Goal: Communication & Community: Answer question/provide support

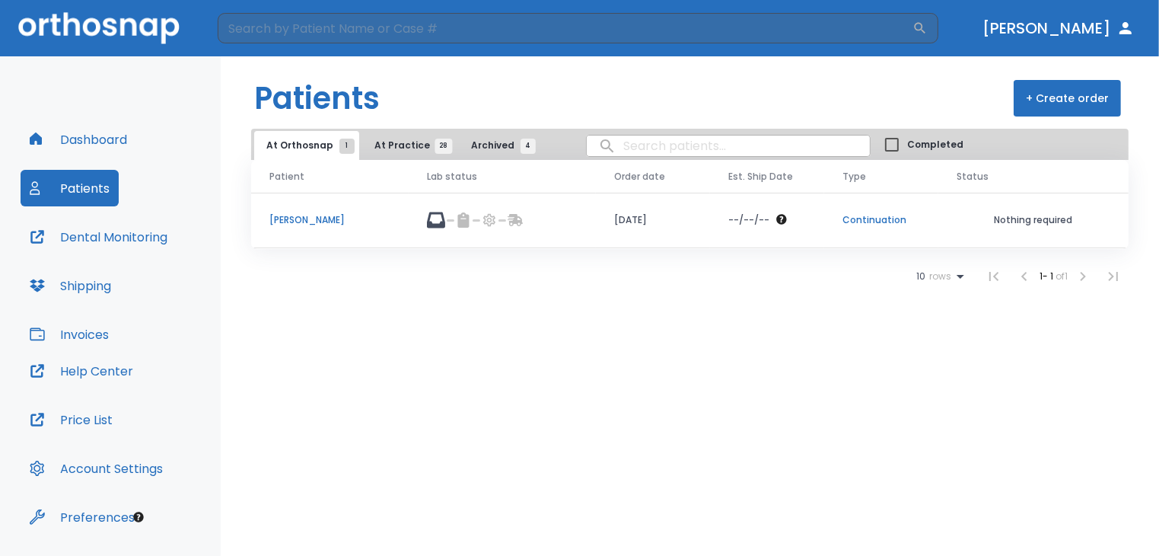
click at [309, 232] on td "[PERSON_NAME]" at bounding box center [330, 221] width 158 height 56
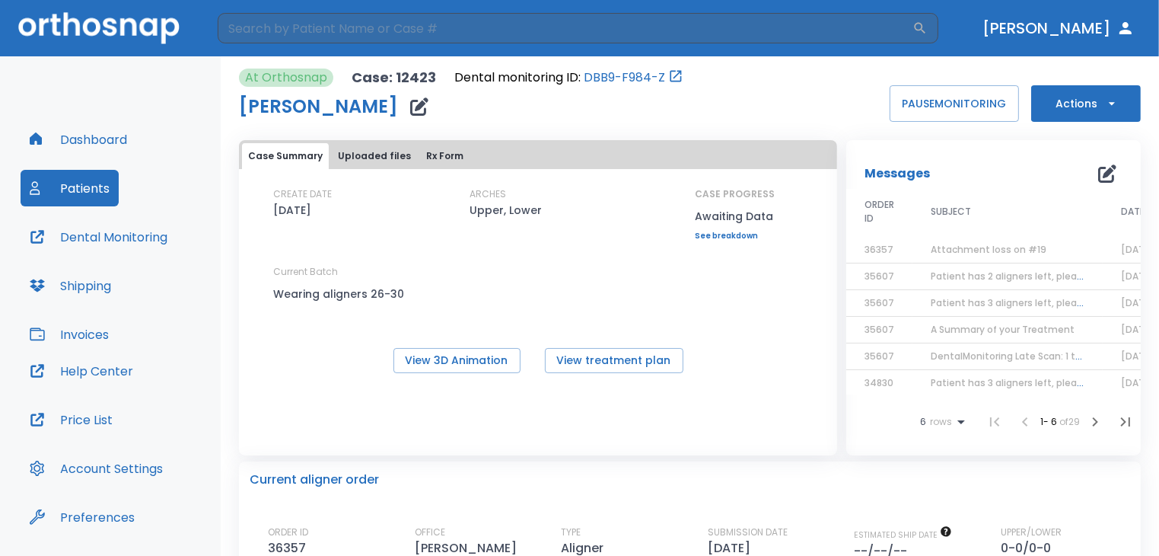
click at [979, 253] on span "Attachment loss on #19" at bounding box center [989, 249] width 116 height 13
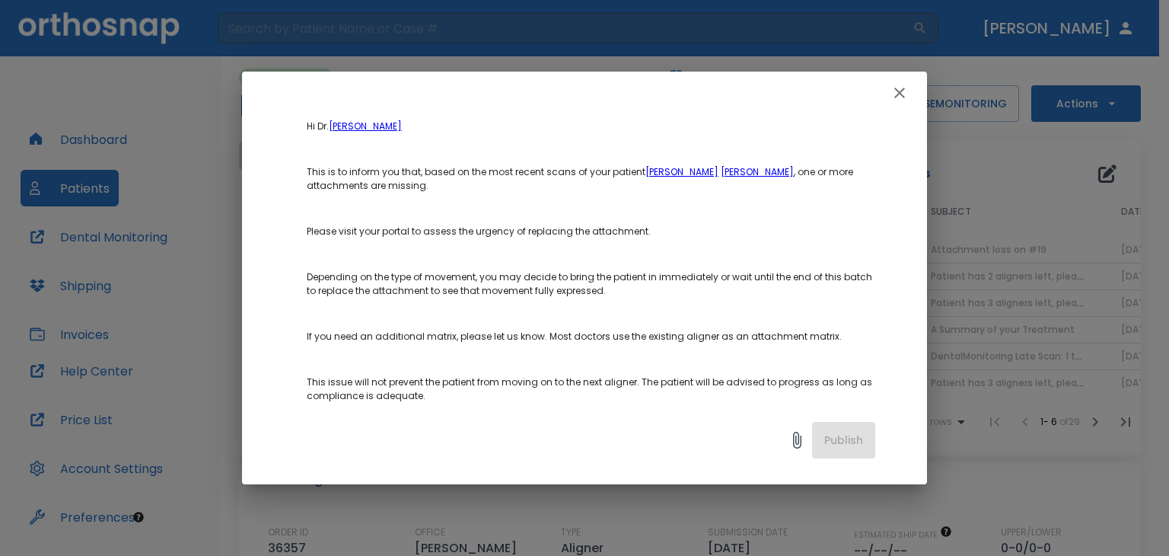
scroll to position [442, 0]
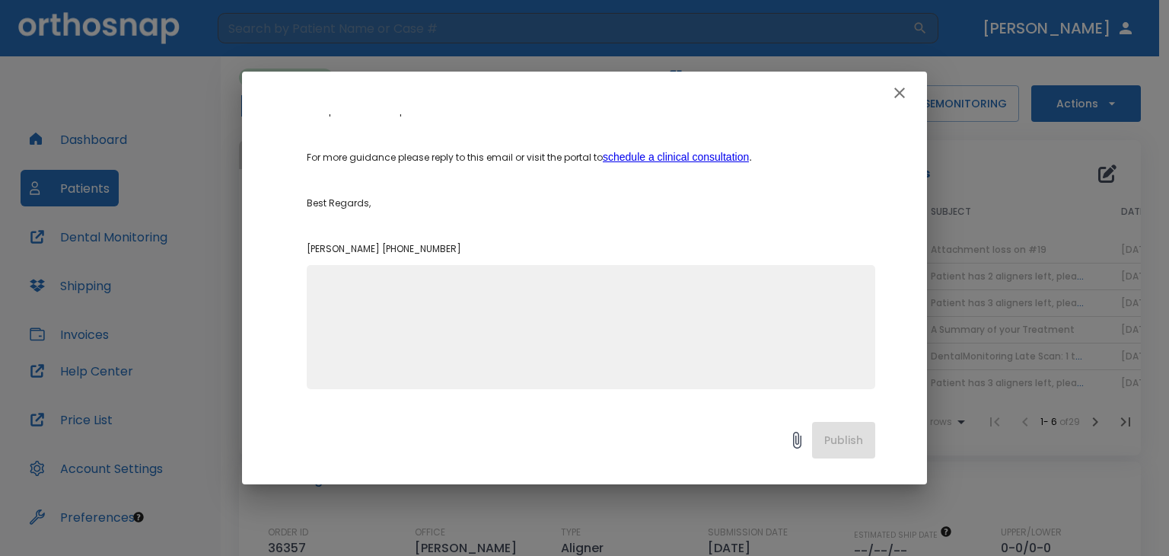
click at [628, 324] on textarea at bounding box center [591, 333] width 550 height 105
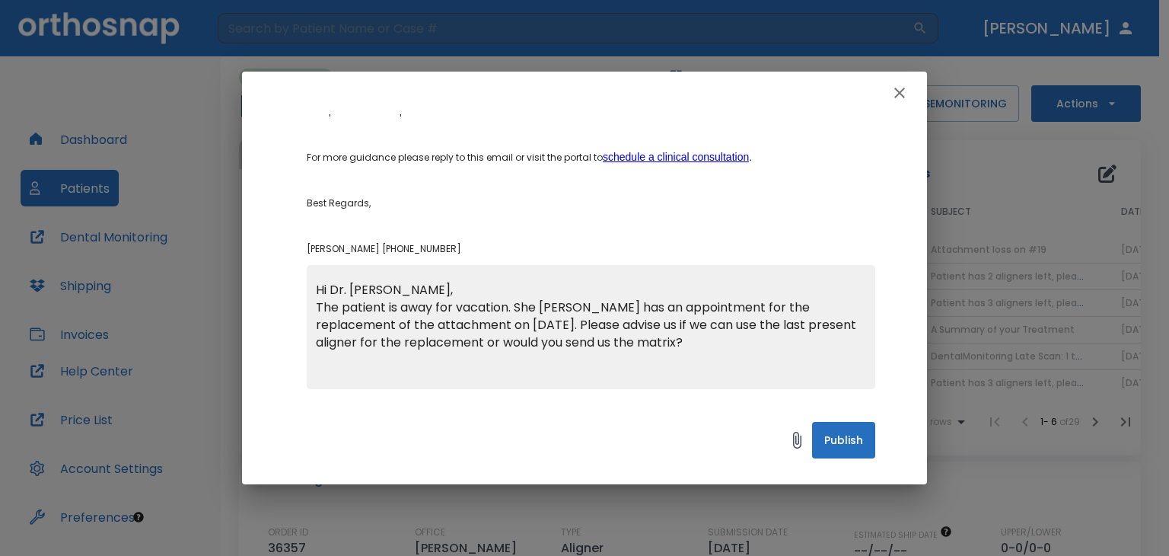
type textarea "Hi Dr. [PERSON_NAME], The patient is away for vacation. She [PERSON_NAME] has a…"
click at [847, 444] on button "Publish" at bounding box center [843, 440] width 63 height 37
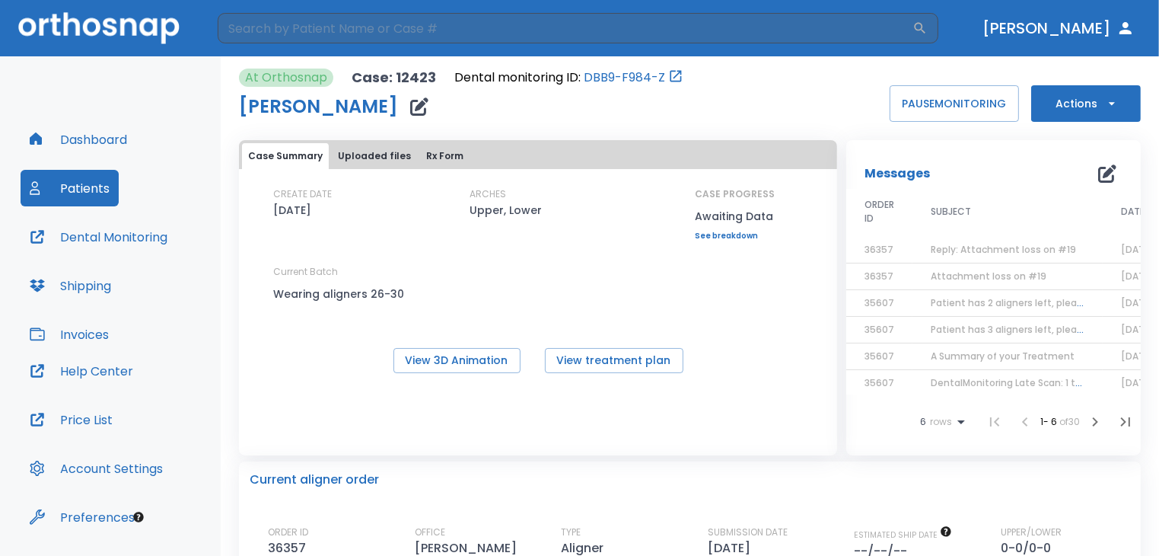
click at [84, 195] on button "Patients" at bounding box center [70, 188] width 98 height 37
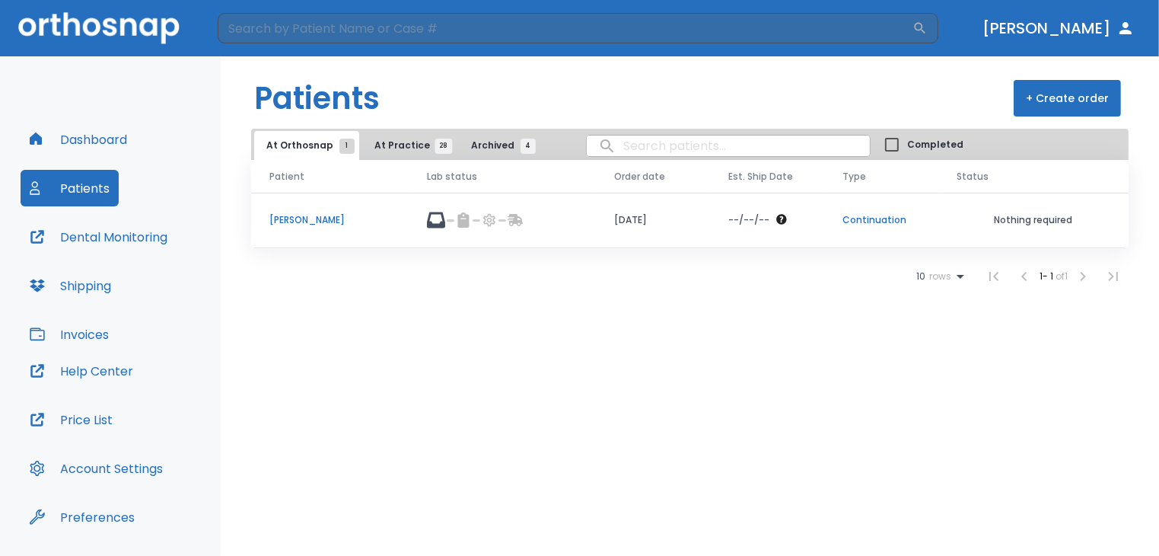
click at [403, 140] on span "At Practice 28" at bounding box center [408, 146] width 69 height 14
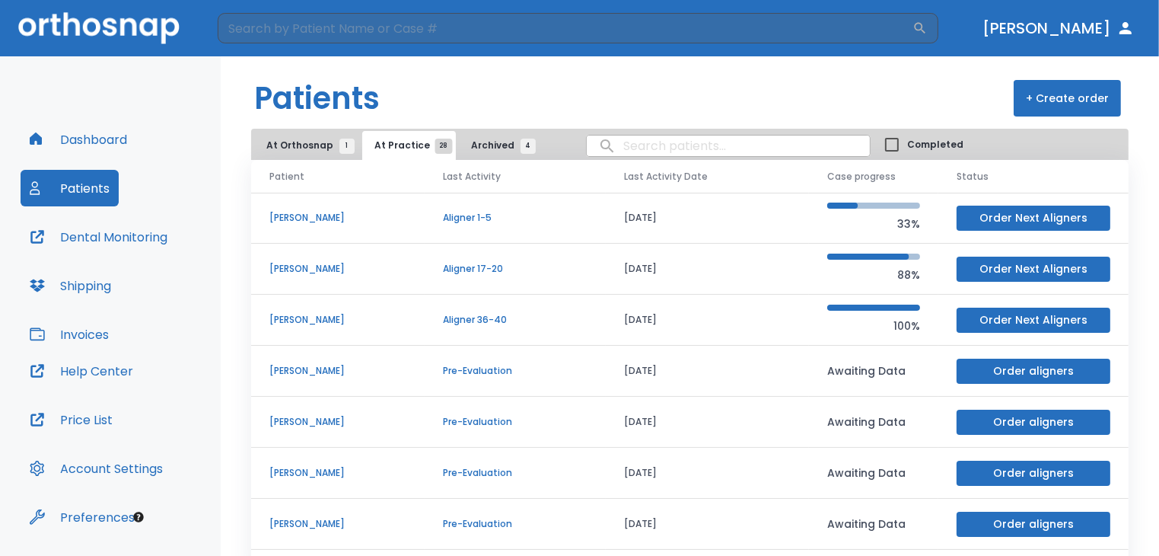
click at [328, 315] on p "[PERSON_NAME]" at bounding box center [337, 320] width 137 height 14
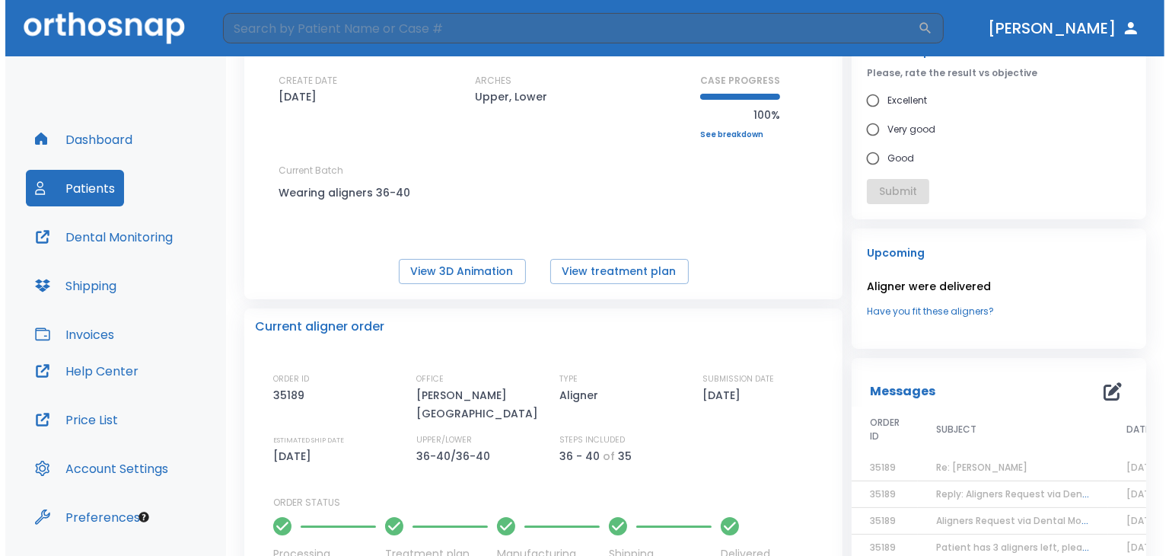
scroll to position [206, 0]
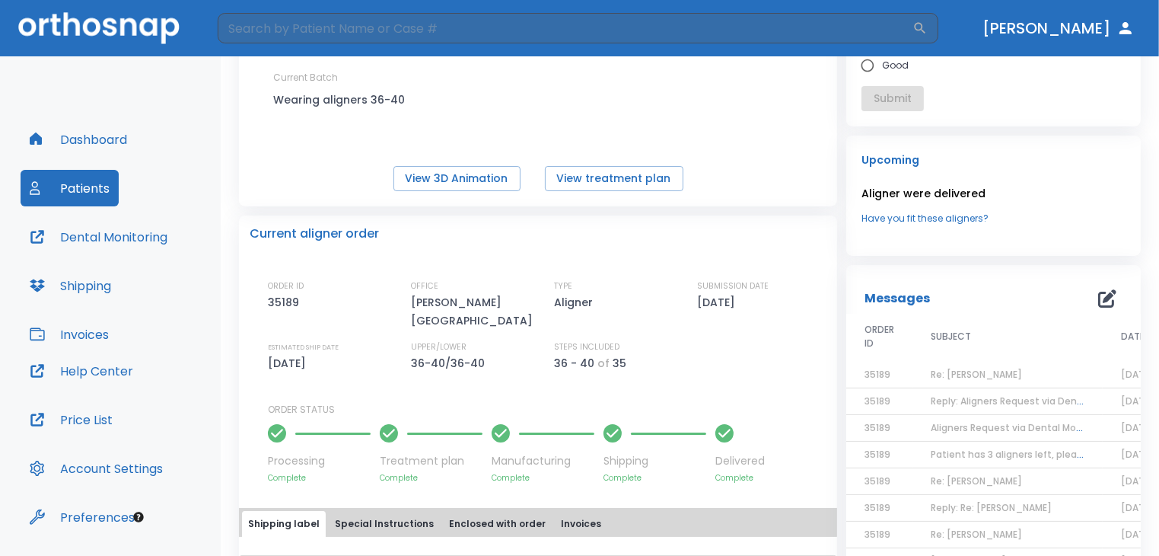
click at [978, 374] on span "Re: [PERSON_NAME]" at bounding box center [976, 374] width 91 height 13
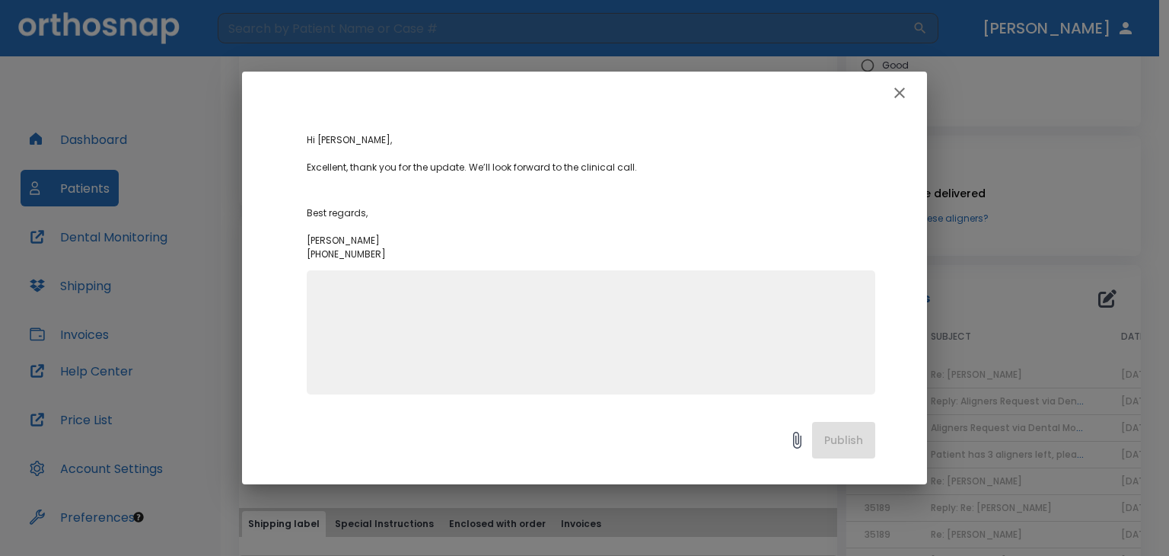
scroll to position [149, 0]
click at [896, 98] on icon "button" at bounding box center [899, 93] width 18 height 18
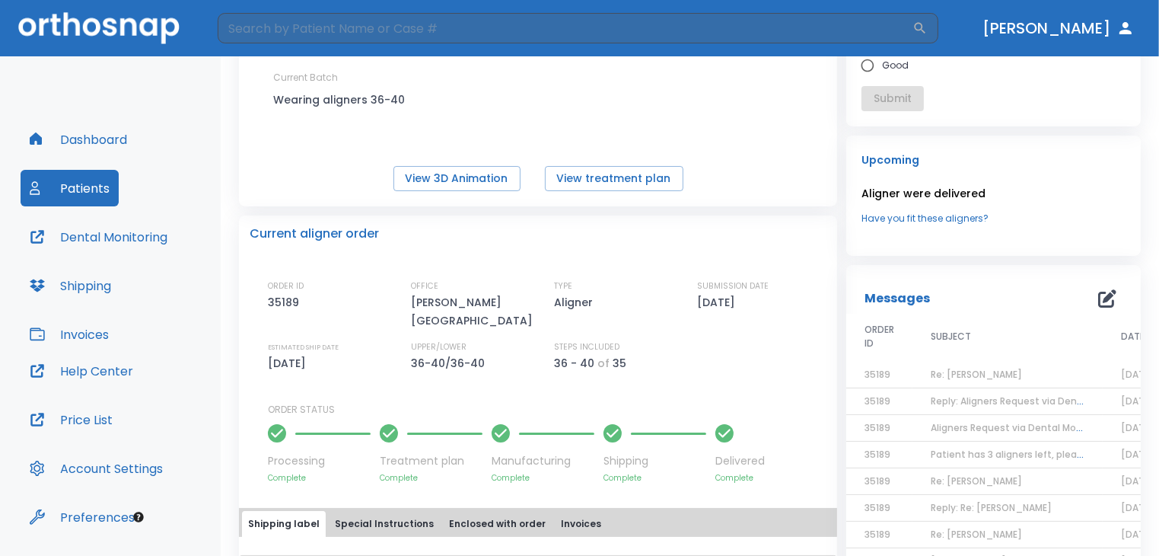
click at [966, 387] on td "Re: [PERSON_NAME]" at bounding box center [1007, 374] width 190 height 27
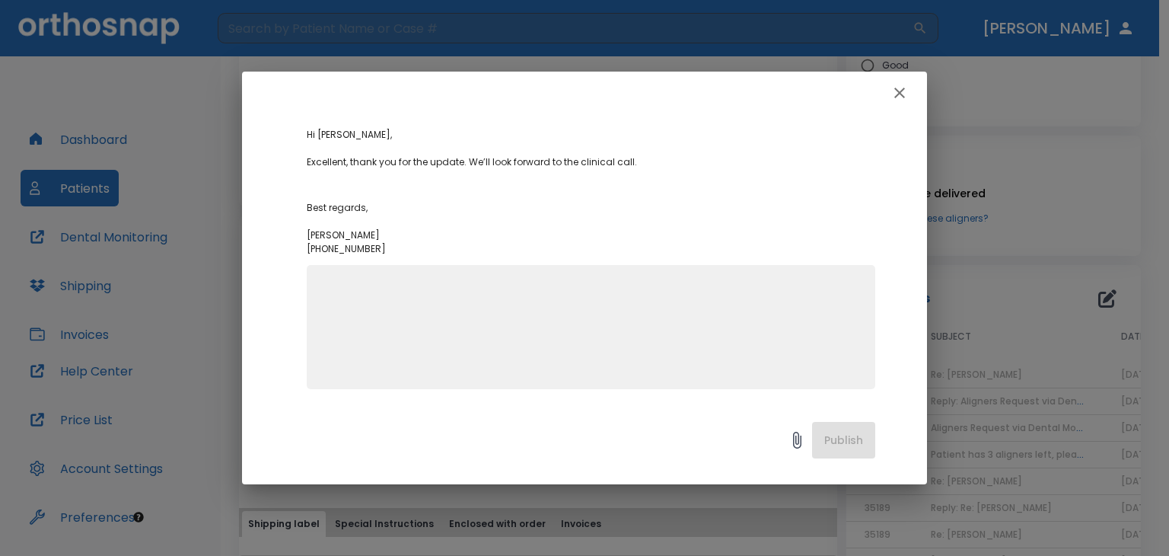
click at [890, 100] on icon "button" at bounding box center [899, 93] width 18 height 18
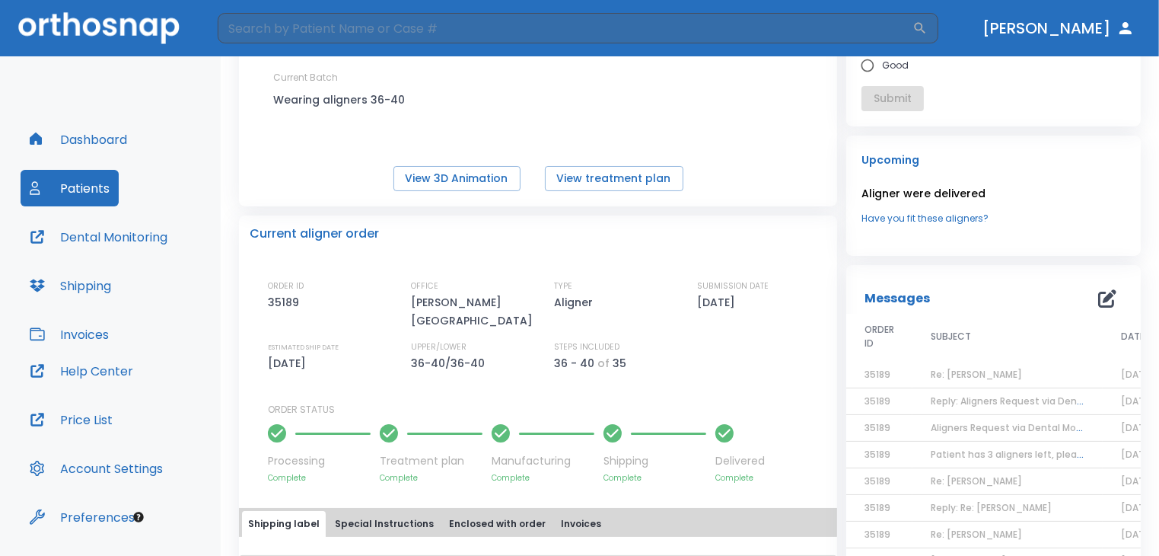
click at [965, 427] on span "Aligners Request via Dental Monitoring" at bounding box center [1022, 427] width 182 height 13
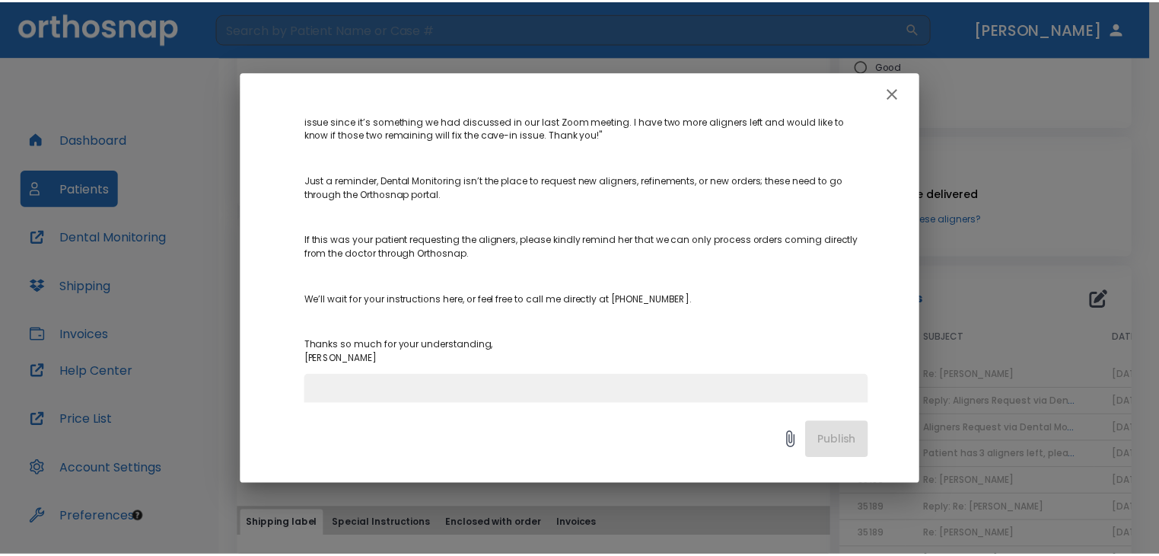
scroll to position [0, 0]
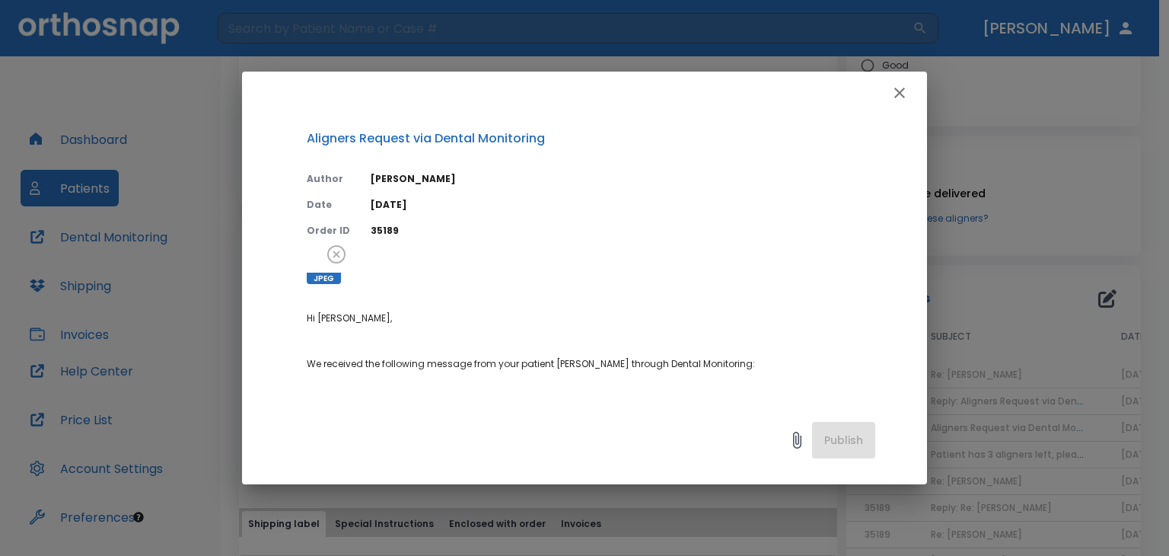
click at [904, 94] on icon "button" at bounding box center [899, 93] width 18 height 18
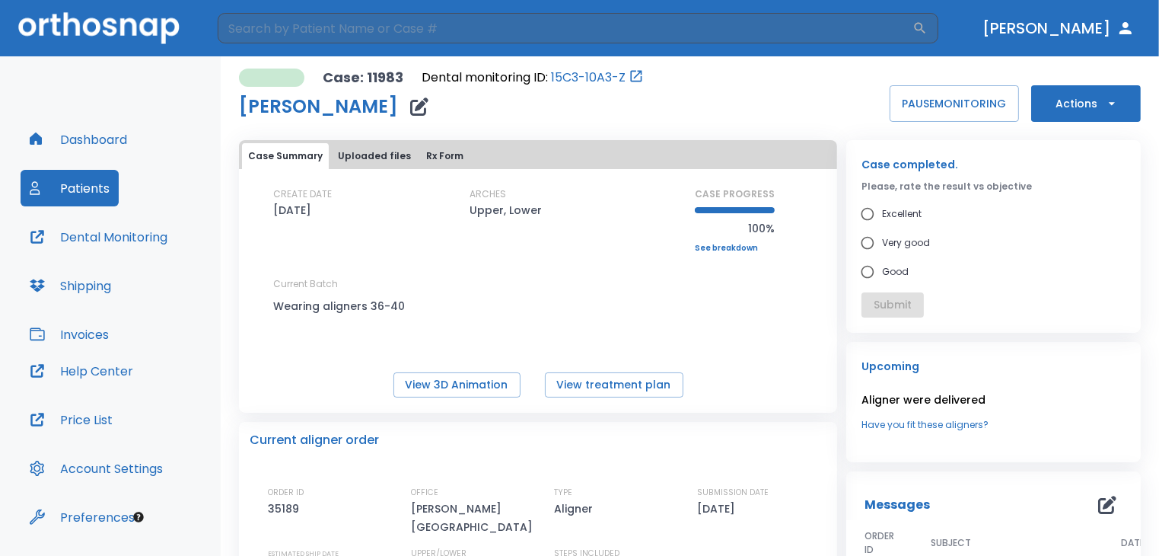
click at [74, 172] on button "Patients" at bounding box center [70, 188] width 98 height 37
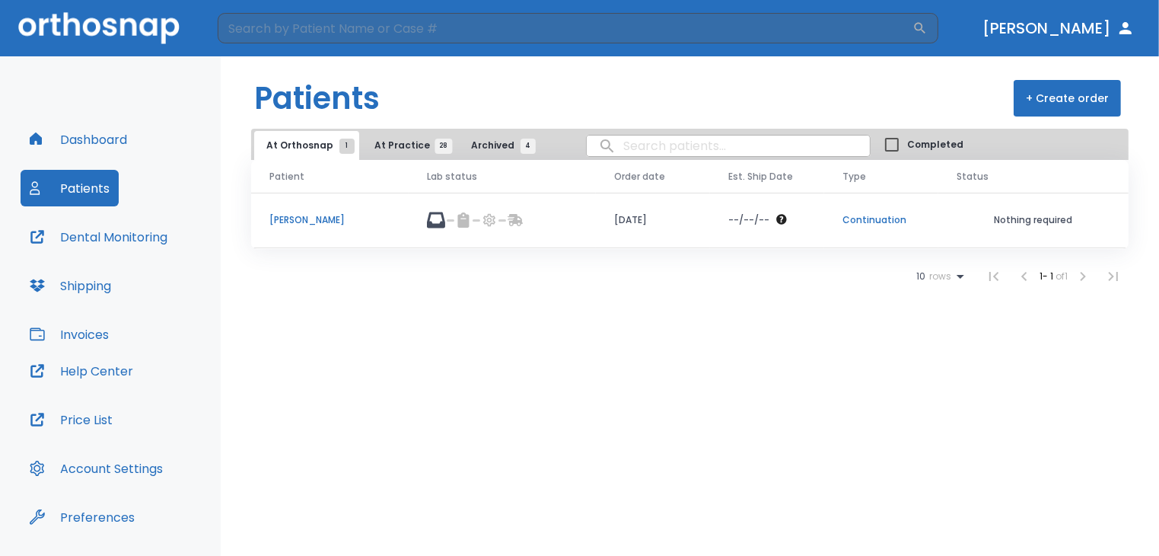
click at [71, 185] on button "Patients" at bounding box center [70, 188] width 98 height 37
